Goal: Communication & Community: Share content

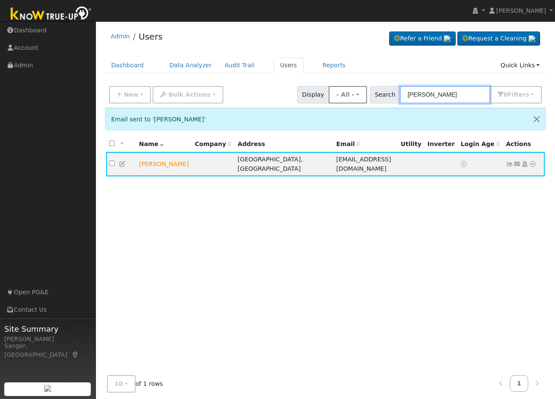
drag, startPoint x: 454, startPoint y: 95, endPoint x: 367, endPoint y: 95, distance: 87.4
click at [367, 95] on div "New Add User Quick Add Quick Connect Quick Convert Lead Bulk Actions Send Email…" at bounding box center [325, 93] width 436 height 20
paste input "[PERSON_NAME]"
type input "[PERSON_NAME]"
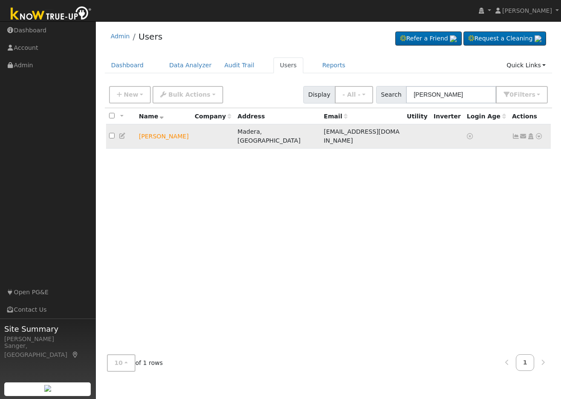
click at [524, 135] on icon at bounding box center [524, 136] width 8 height 6
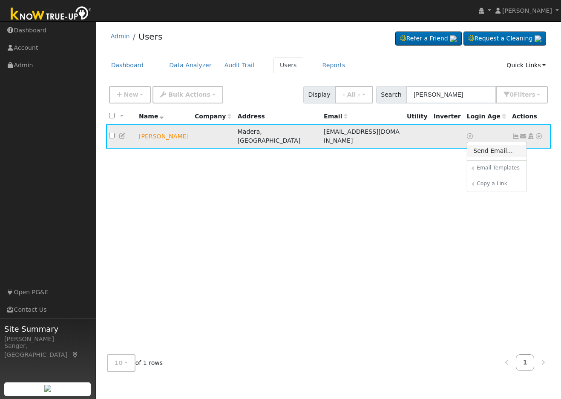
click at [504, 150] on link "Send Email..." at bounding box center [497, 151] width 59 height 12
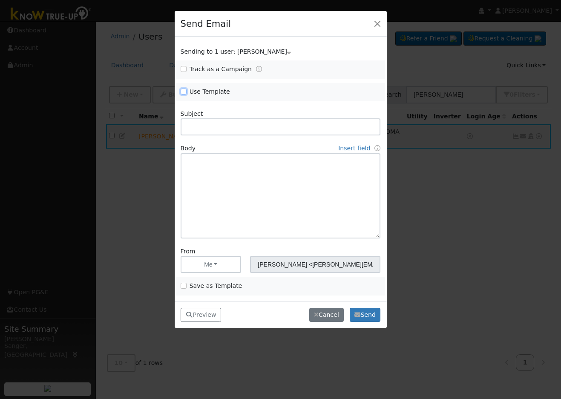
click at [184, 91] on input "Use Template" at bounding box center [184, 92] width 6 height 6
checkbox input "true"
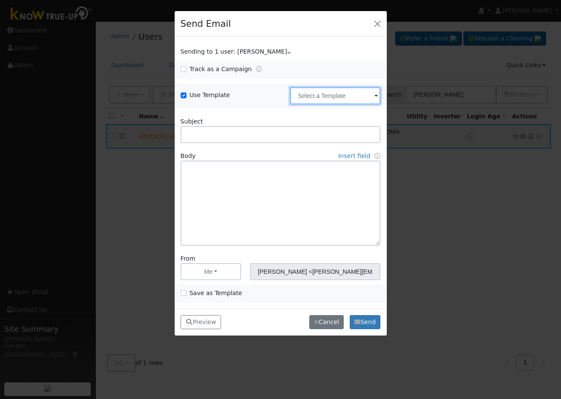
click at [307, 94] on input "text" at bounding box center [335, 95] width 90 height 17
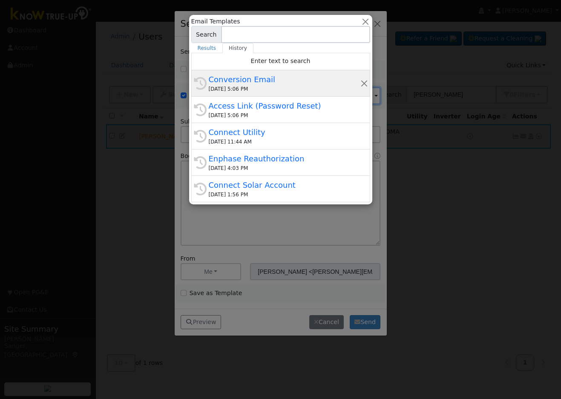
click at [255, 84] on div "Conversion Email" at bounding box center [285, 80] width 152 height 12
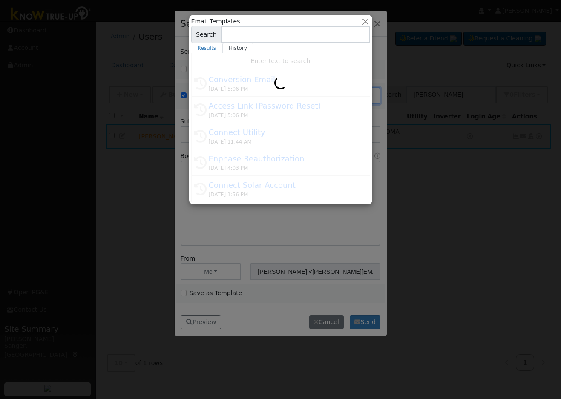
type input "Conversion Email"
type input "Connect Your Utility Account"
type textarea "Dear {user_fname}, The first step is to connect your electric utility account. …"
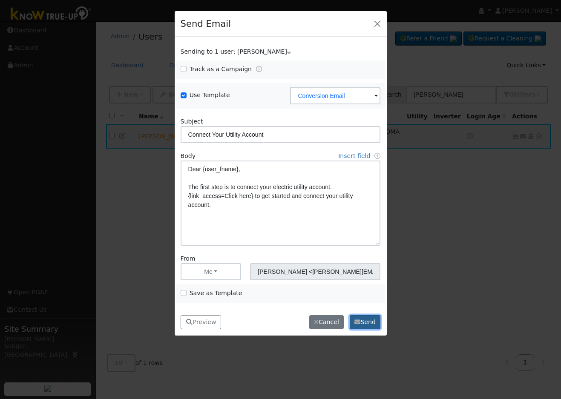
click at [366, 315] on button "Send" at bounding box center [365, 322] width 31 height 14
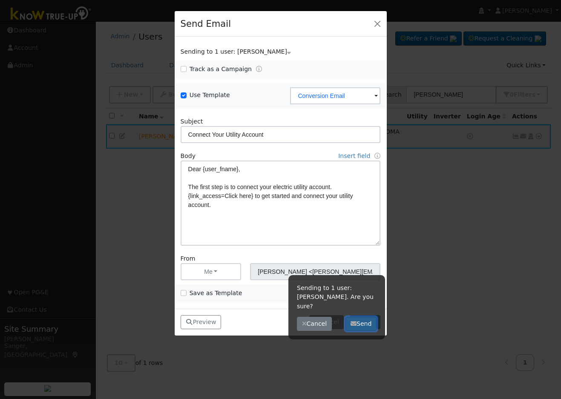
click at [361, 317] on button "Send" at bounding box center [361, 324] width 31 height 14
